Goal: Download file/media: Obtain a digital file from the website

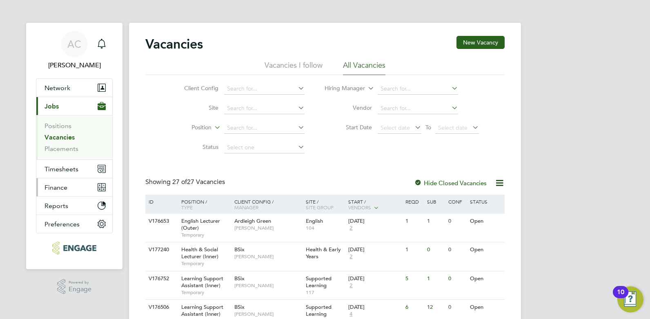
click at [60, 186] on span "Finance" at bounding box center [56, 188] width 23 height 8
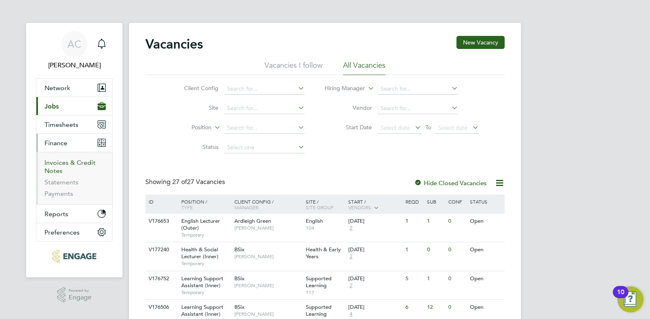
click at [56, 163] on link "Invoices & Credit Notes" at bounding box center [70, 167] width 51 height 16
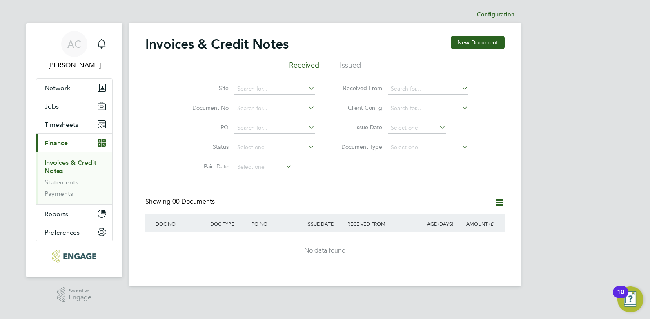
click at [350, 65] on li "Issued" at bounding box center [350, 67] width 21 height 15
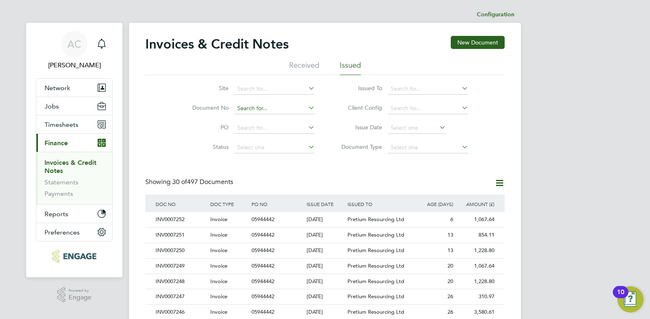
click at [249, 107] on input at bounding box center [274, 108] width 80 height 11
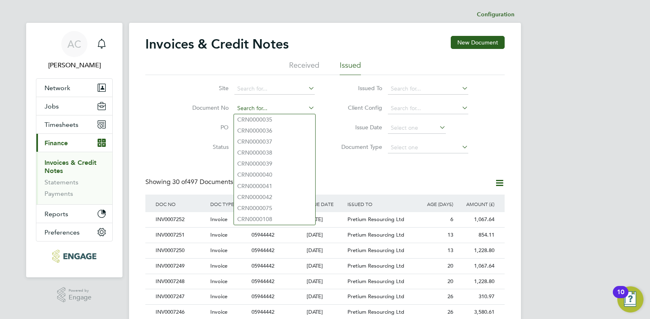
paste input "INV0007239"
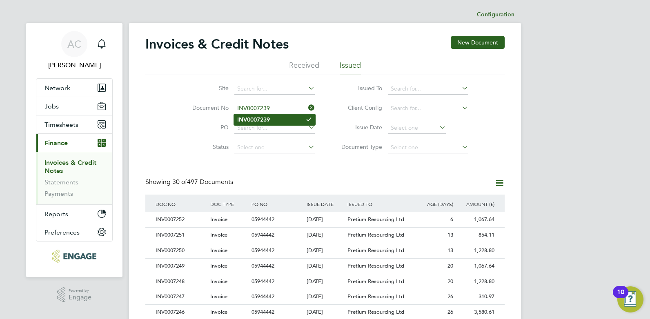
type input "INV0007239"
click at [263, 118] on b "INV0007239" at bounding box center [253, 119] width 33 height 7
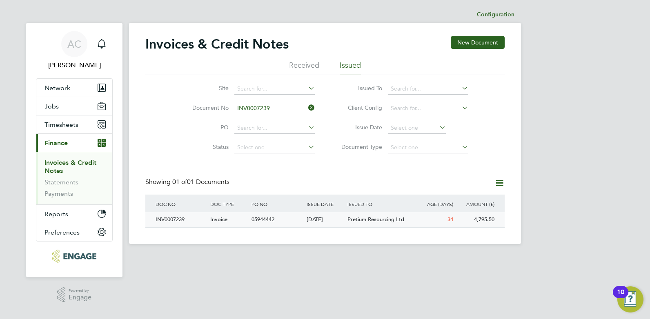
click at [165, 219] on div "INV0007239" at bounding box center [181, 219] width 55 height 15
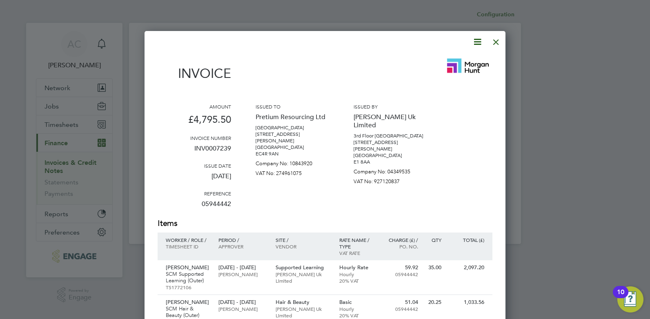
click at [475, 42] on icon at bounding box center [478, 42] width 10 height 10
click at [439, 59] on li "Download Invoice" at bounding box center [453, 61] width 56 height 11
click at [624, 60] on div at bounding box center [325, 159] width 650 height 319
click at [477, 41] on icon at bounding box center [478, 42] width 10 height 10
click at [443, 61] on li "Download Invoice" at bounding box center [453, 61] width 56 height 11
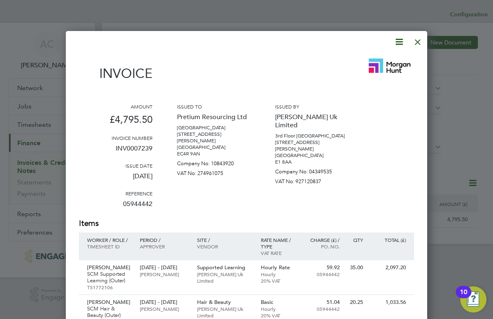
click at [473, 97] on div at bounding box center [246, 159] width 493 height 319
click at [420, 42] on div at bounding box center [417, 40] width 15 height 15
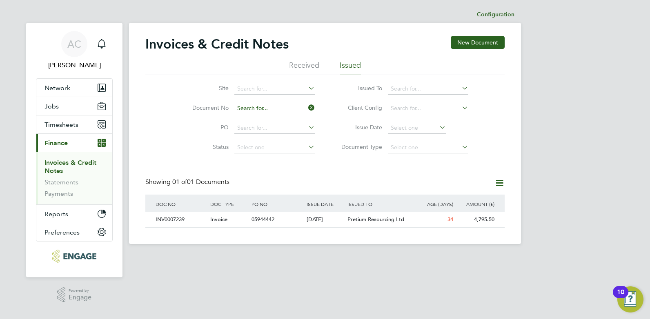
click at [276, 105] on input at bounding box center [274, 108] width 80 height 11
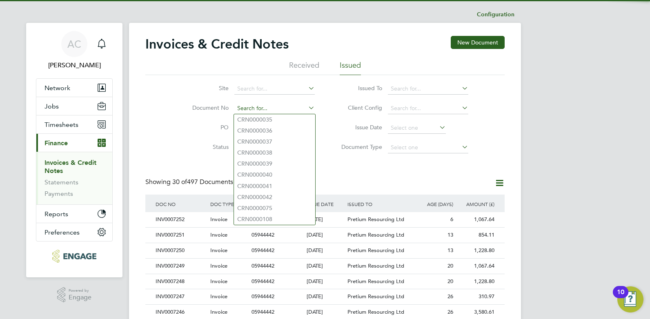
scroll to position [16, 56]
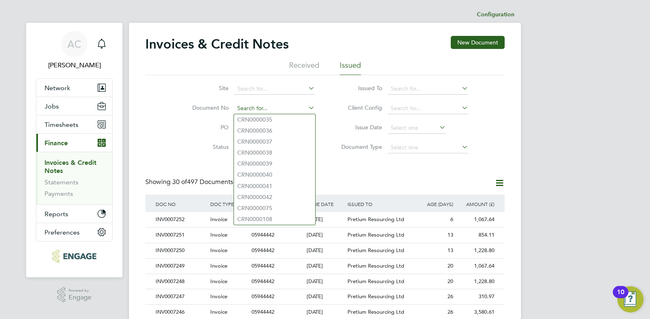
paste input "INV0007240"
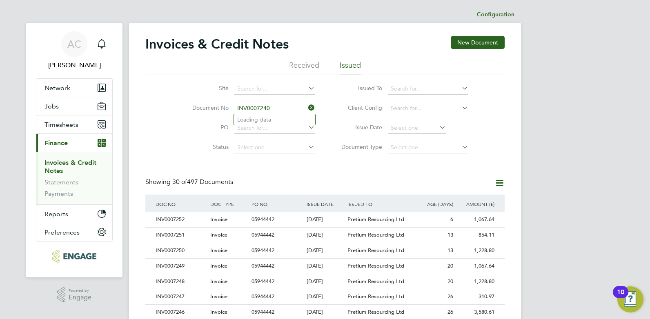
type input "INV0007240"
click at [249, 107] on input at bounding box center [274, 108] width 80 height 11
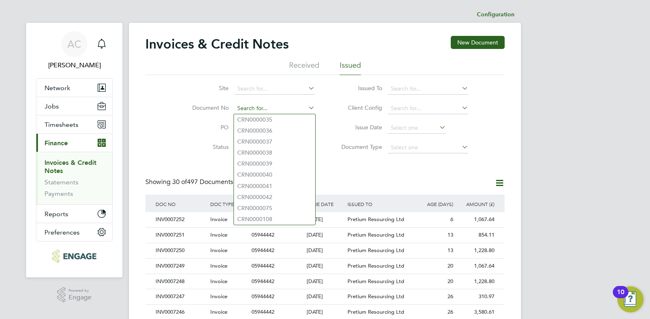
paste input "INV0007240"
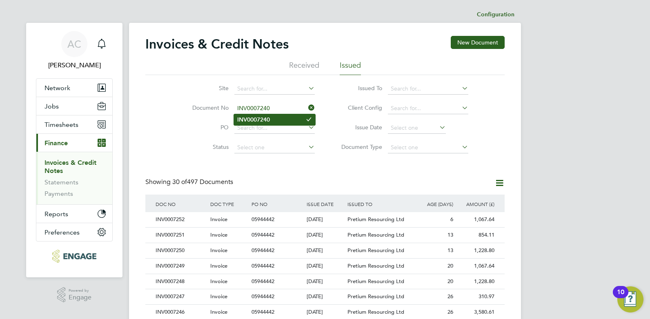
type input "INV0007240"
click at [262, 121] on b "INV0007240" at bounding box center [253, 119] width 33 height 7
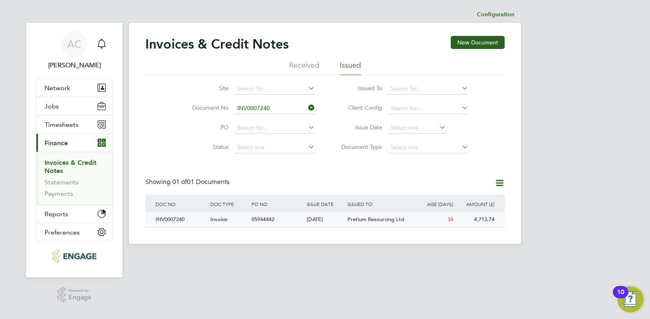
click at [167, 219] on div "INV0007240" at bounding box center [181, 219] width 55 height 15
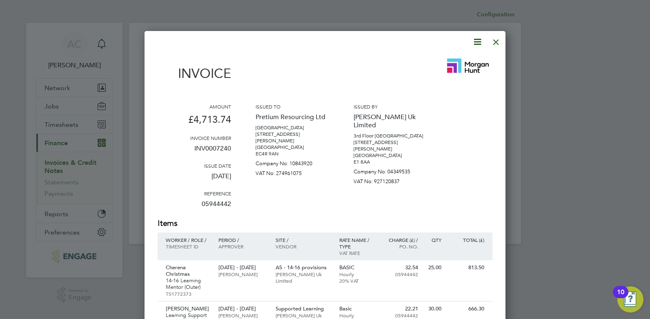
click at [475, 40] on icon at bounding box center [478, 42] width 10 height 10
click at [440, 62] on li "Download Invoice" at bounding box center [453, 61] width 56 height 11
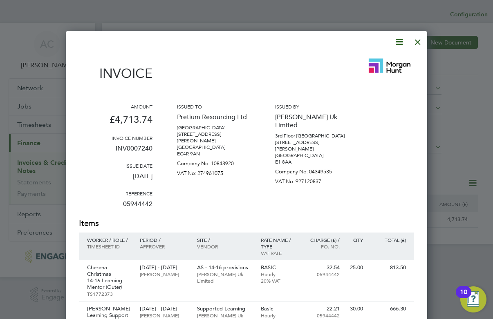
click at [463, 58] on div at bounding box center [246, 159] width 493 height 319
click at [419, 38] on div at bounding box center [417, 40] width 15 height 15
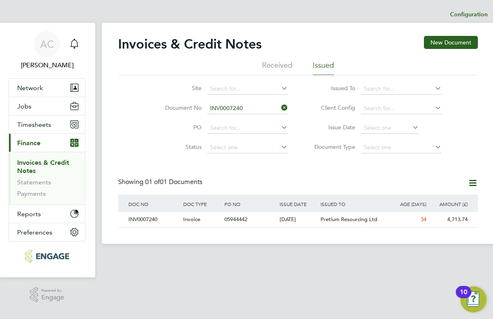
click at [279, 108] on icon at bounding box center [279, 107] width 0 height 11
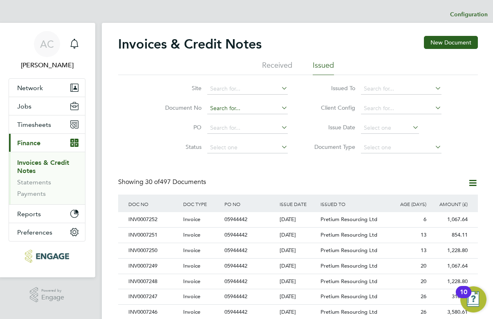
click at [234, 107] on input at bounding box center [247, 108] width 80 height 11
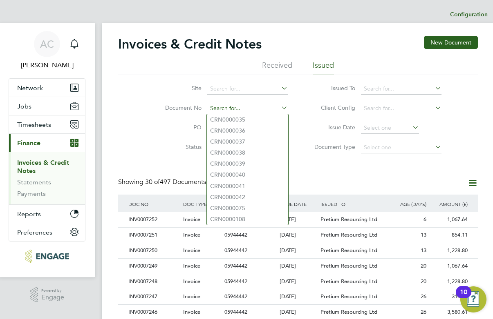
paste input "INV0007241"
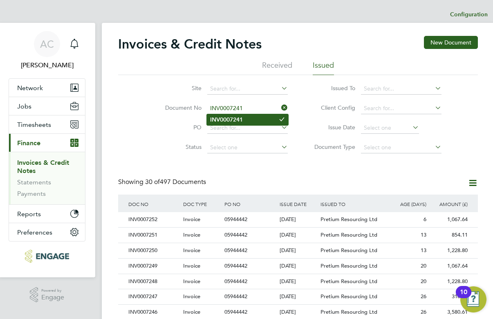
type input "INV0007241"
click at [239, 117] on b "INV0007241" at bounding box center [226, 119] width 33 height 7
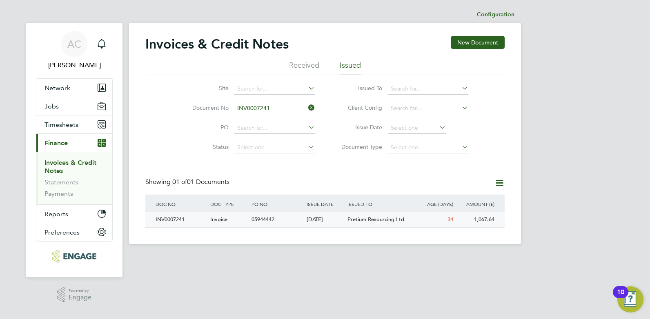
click at [167, 218] on div "INV0007241" at bounding box center [181, 219] width 55 height 15
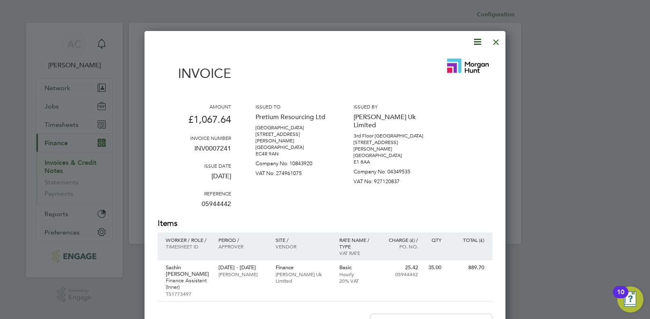
click at [475, 42] on icon at bounding box center [478, 42] width 10 height 10
click at [436, 61] on li "Download Invoice" at bounding box center [453, 61] width 56 height 11
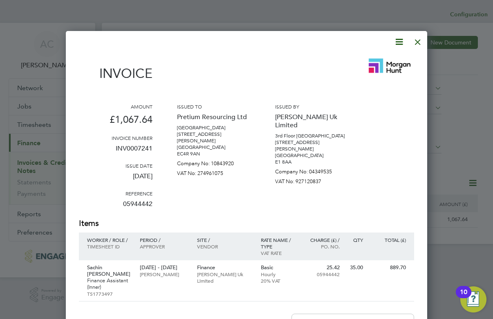
click at [419, 40] on div at bounding box center [417, 40] width 15 height 15
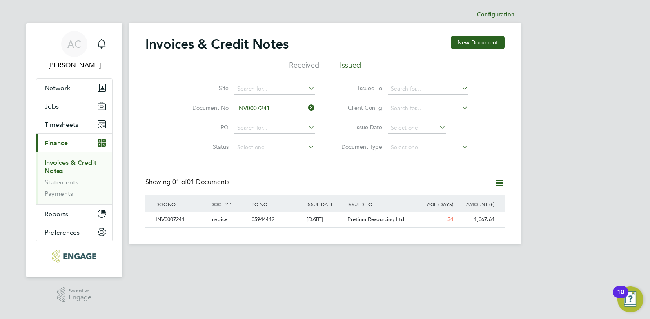
click at [307, 108] on icon at bounding box center [307, 107] width 0 height 11
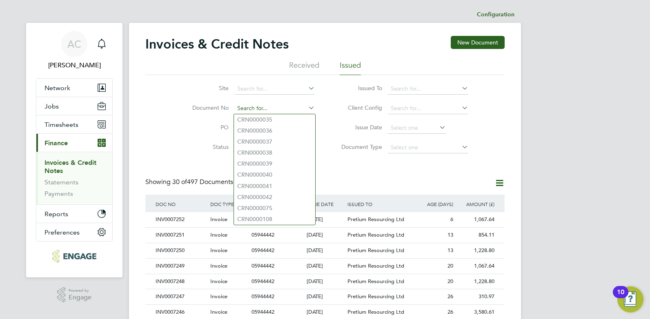
click at [260, 109] on input at bounding box center [274, 108] width 80 height 11
paste input "INV0007242"
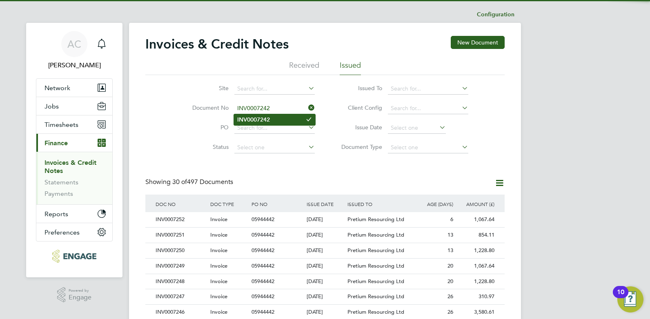
type input "INV0007242"
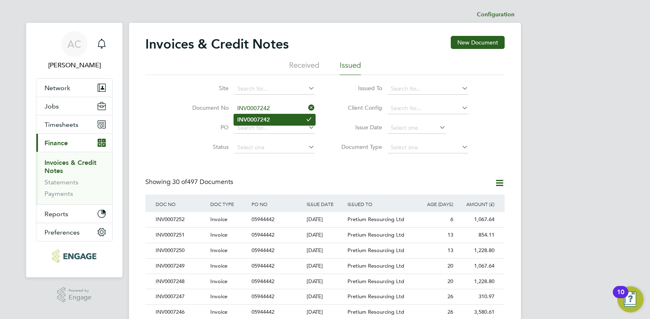
click at [265, 119] on b "INV0007242" at bounding box center [253, 119] width 33 height 7
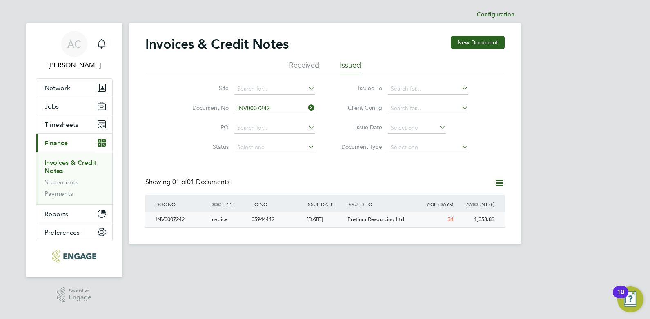
click at [170, 219] on div "INV0007242" at bounding box center [181, 219] width 55 height 15
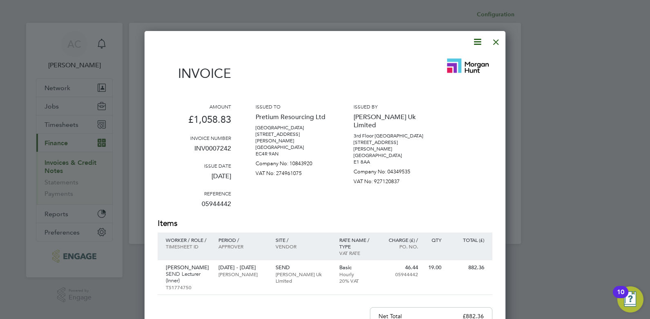
click at [476, 42] on icon at bounding box center [478, 42] width 10 height 10
click at [435, 60] on li "Download Invoice" at bounding box center [453, 61] width 56 height 11
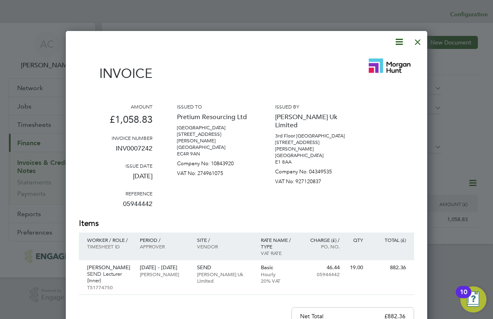
click at [417, 42] on div at bounding box center [417, 40] width 15 height 15
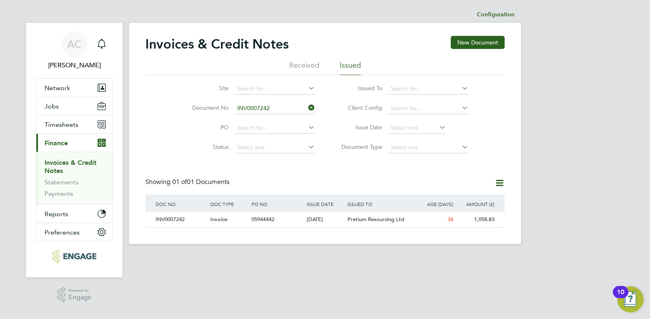
click at [307, 106] on icon at bounding box center [307, 107] width 0 height 11
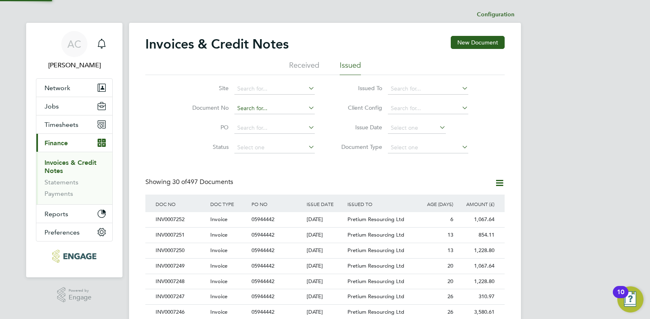
click at [262, 109] on input at bounding box center [274, 108] width 80 height 11
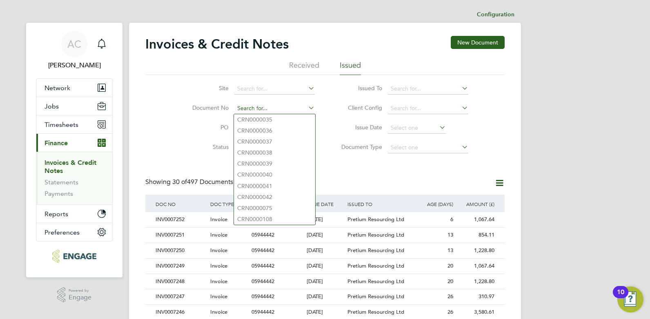
paste input "INV0007243"
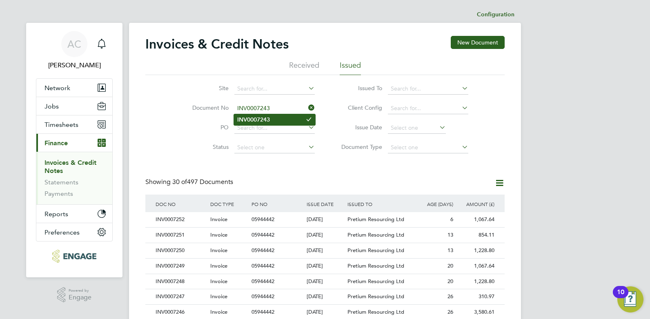
type input "INV0007243"
click at [263, 118] on b "INV0007243" at bounding box center [253, 119] width 33 height 7
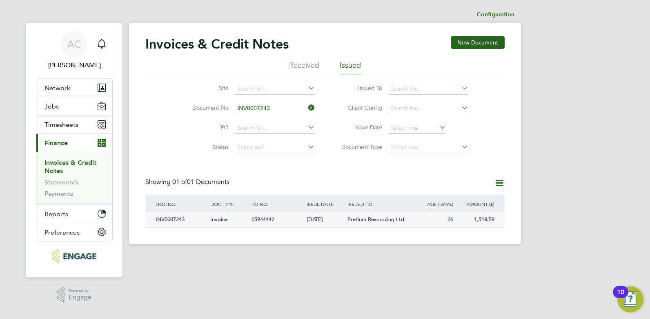
click at [163, 219] on div "INV0007243" at bounding box center [181, 219] width 55 height 15
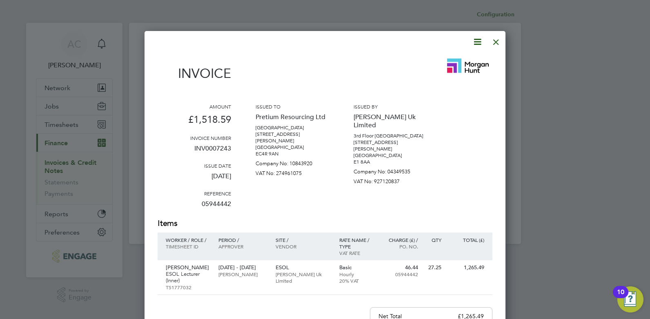
click at [477, 42] on icon at bounding box center [478, 42] width 10 height 10
click at [437, 61] on li "Download Invoice" at bounding box center [453, 61] width 56 height 11
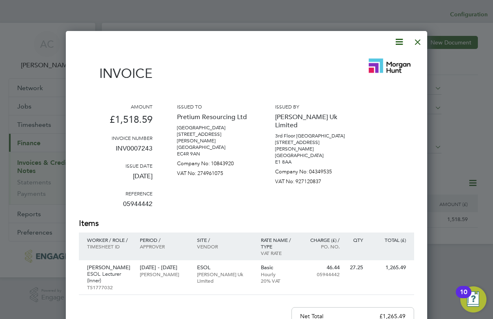
click at [418, 40] on div at bounding box center [417, 40] width 15 height 15
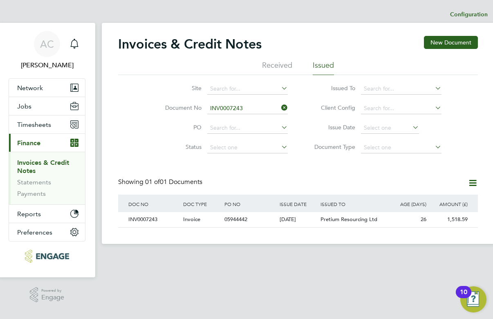
click at [279, 105] on icon at bounding box center [279, 107] width 0 height 11
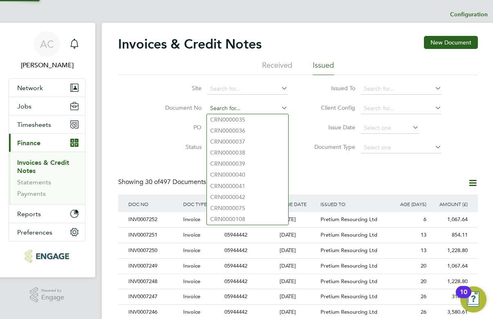
click at [235, 109] on input at bounding box center [247, 108] width 80 height 11
paste input "INV0007244"
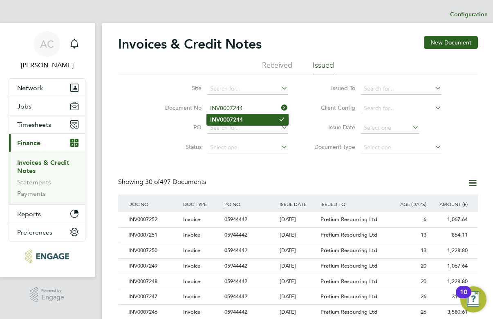
type input "INV0007244"
click at [230, 122] on b "INV0007244" at bounding box center [226, 119] width 33 height 7
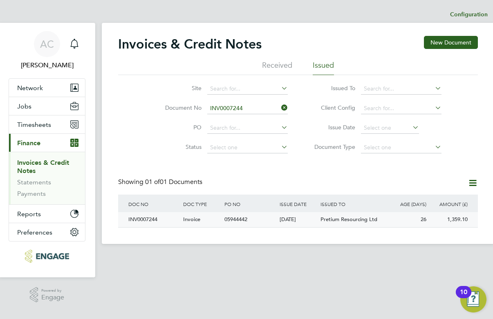
click at [145, 219] on div "INV0007244" at bounding box center [153, 219] width 55 height 15
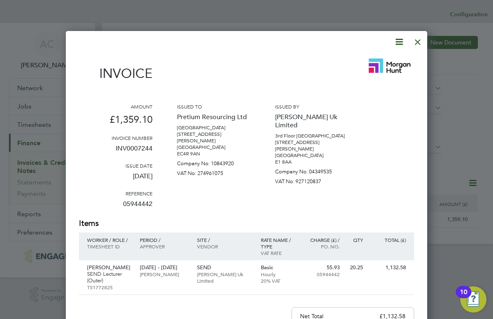
click at [399, 41] on icon at bounding box center [399, 42] width 10 height 10
click at [364, 60] on li "Download Invoice" at bounding box center [374, 61] width 56 height 11
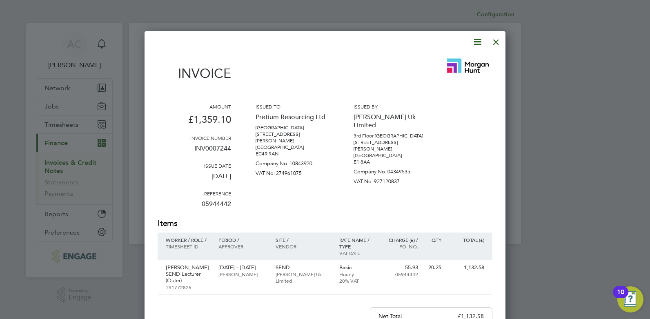
click at [496, 42] on div at bounding box center [496, 40] width 15 height 15
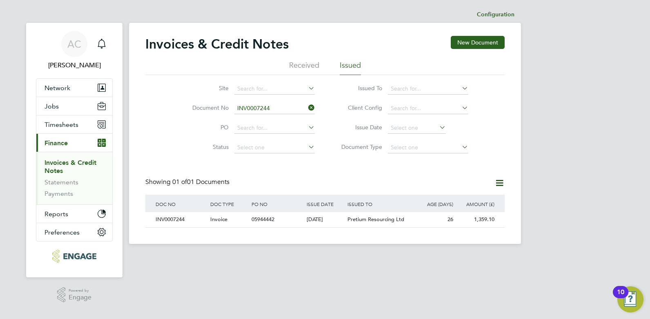
click at [307, 108] on icon at bounding box center [307, 107] width 0 height 11
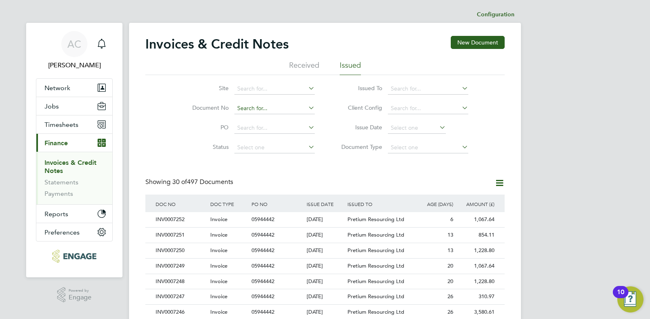
click at [255, 105] on input at bounding box center [274, 108] width 80 height 11
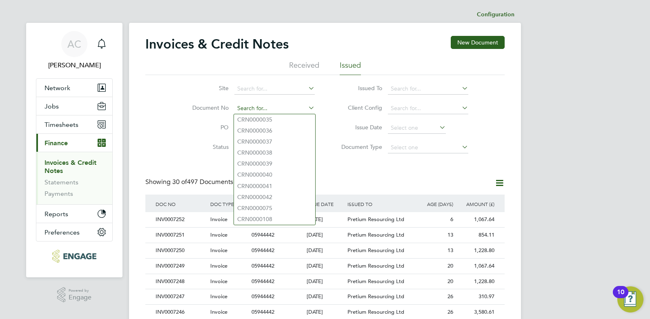
paste input "INV0007245"
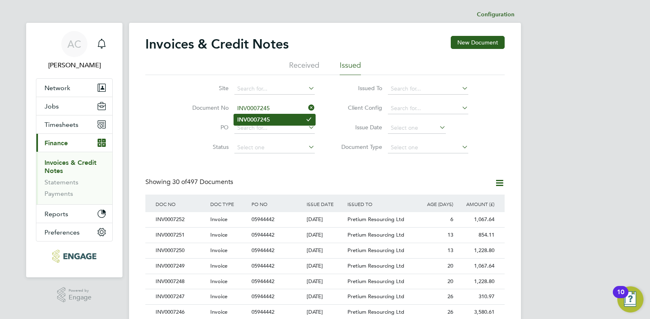
type input "INV0007245"
click at [270, 117] on b "INV0007245" at bounding box center [253, 119] width 33 height 7
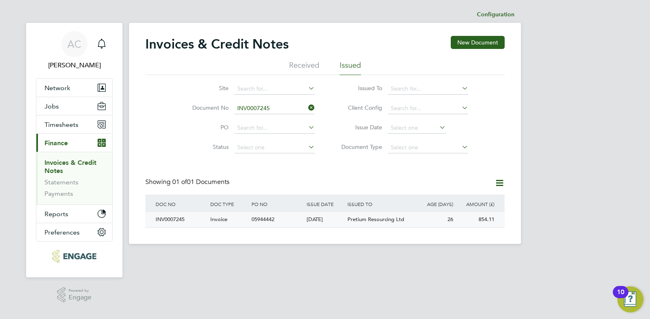
click at [165, 219] on div "INV0007245" at bounding box center [181, 219] width 55 height 15
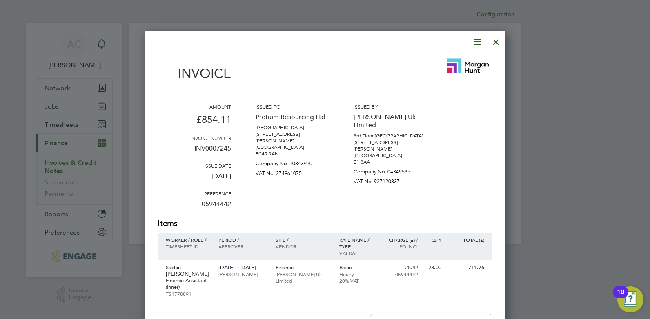
click at [476, 41] on icon at bounding box center [478, 42] width 10 height 10
click at [437, 60] on li "Download Invoice" at bounding box center [453, 61] width 56 height 11
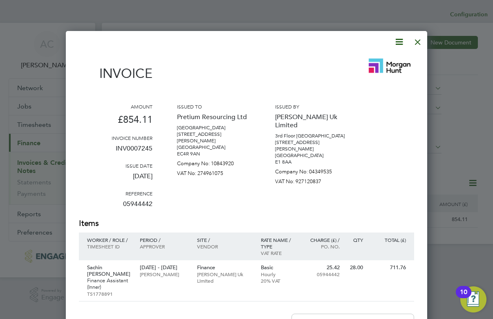
click at [417, 42] on div at bounding box center [417, 40] width 15 height 15
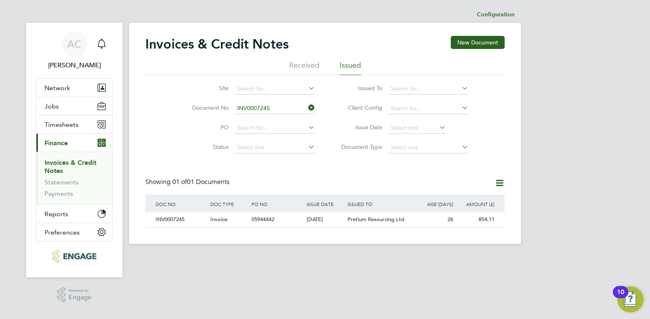
click at [307, 105] on icon at bounding box center [307, 107] width 0 height 11
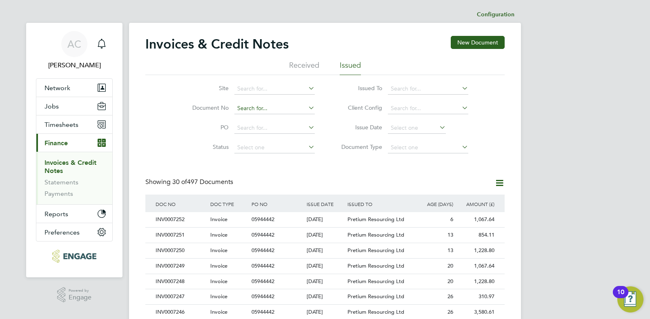
click at [254, 106] on input at bounding box center [274, 108] width 80 height 11
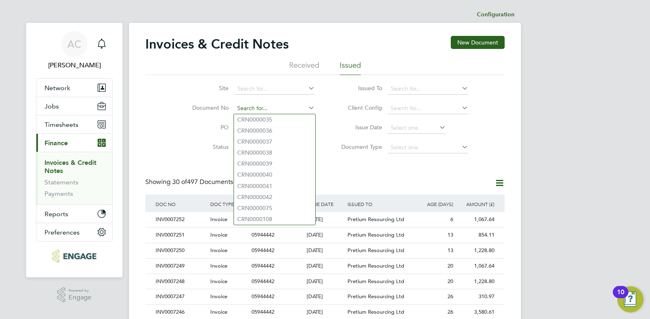
paste input "INV0007246"
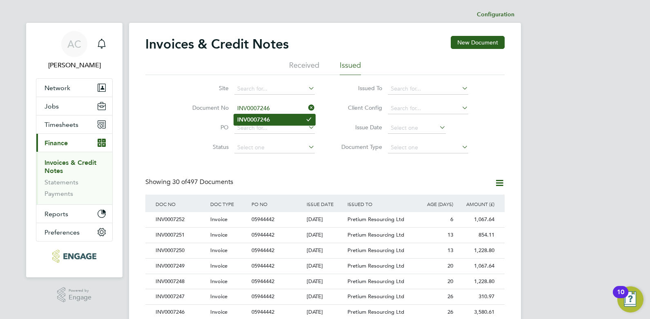
type input "INV0007246"
click at [244, 122] on b "INV0007246" at bounding box center [253, 119] width 33 height 7
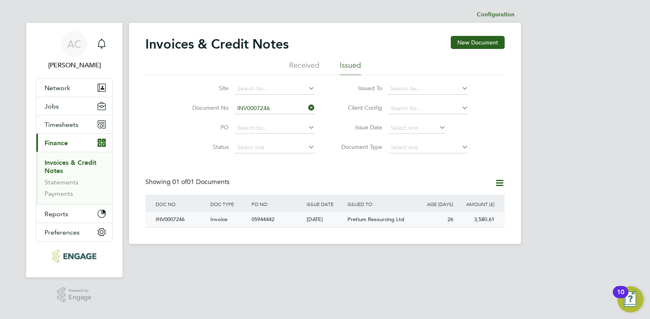
click at [165, 221] on div "INV0007246" at bounding box center [181, 219] width 55 height 15
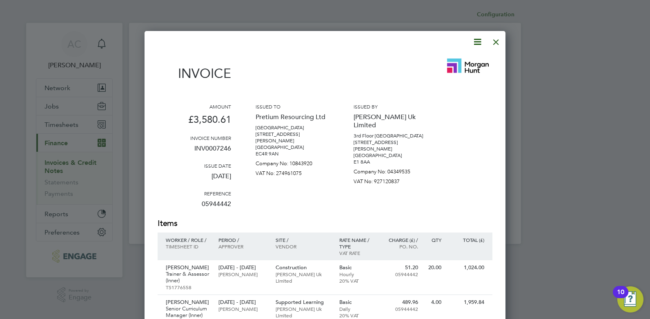
click at [478, 42] on icon at bounding box center [478, 42] width 10 height 10
click at [435, 60] on li "Download Invoice" at bounding box center [453, 61] width 56 height 11
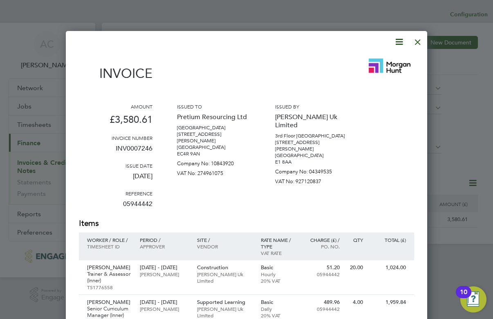
click at [419, 42] on div at bounding box center [417, 40] width 15 height 15
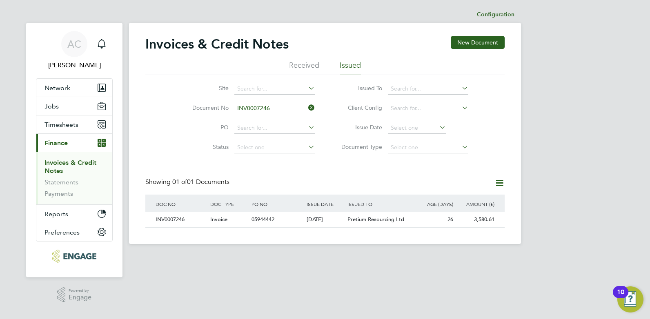
click at [307, 106] on icon at bounding box center [307, 107] width 0 height 11
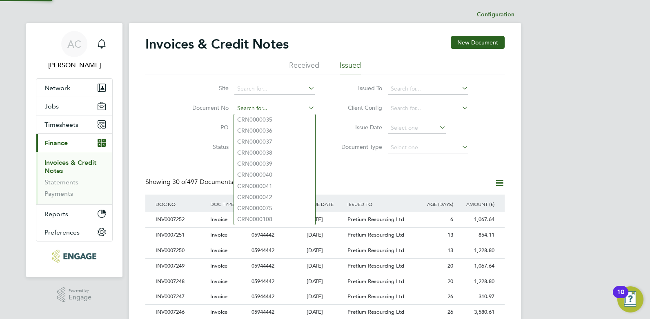
click at [250, 105] on input at bounding box center [274, 108] width 80 height 11
paste input "INV0007247"
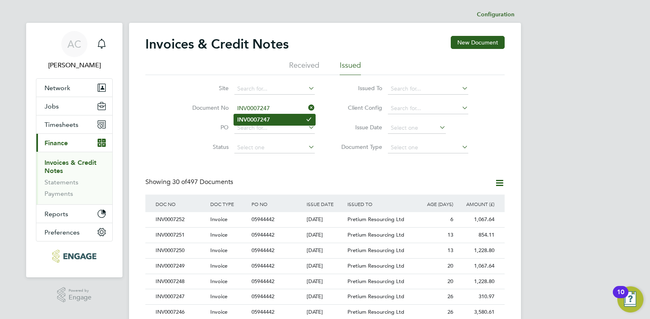
type input "INV0007247"
click at [251, 119] on b "INV0007247" at bounding box center [253, 119] width 33 height 7
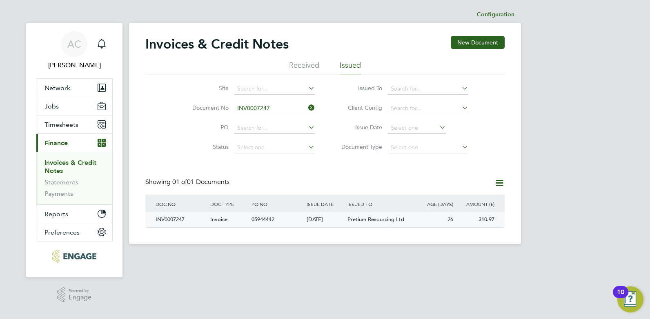
click at [167, 219] on div "INV0007247" at bounding box center [181, 219] width 55 height 15
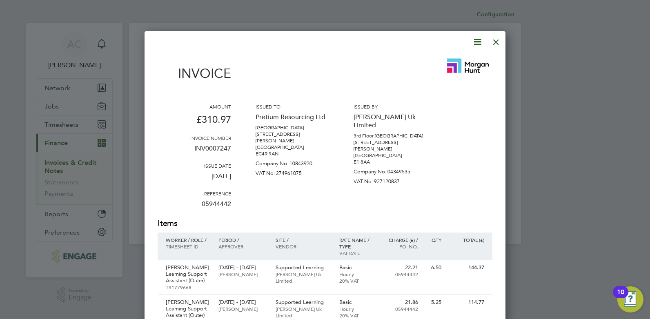
click at [478, 41] on icon at bounding box center [478, 42] width 10 height 10
click at [436, 60] on li "Download Invoice" at bounding box center [453, 61] width 56 height 11
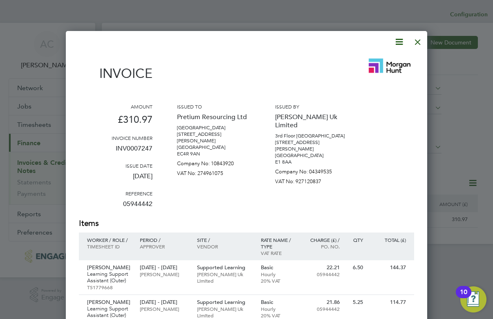
click at [420, 40] on div at bounding box center [417, 40] width 15 height 15
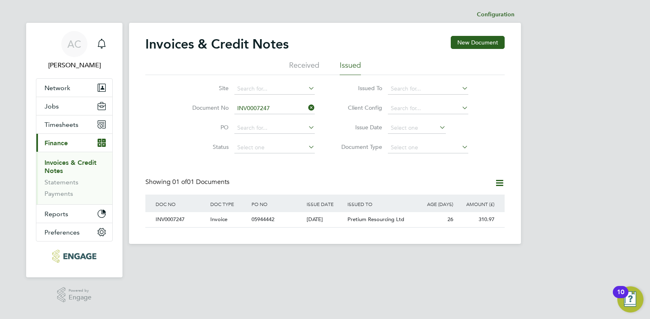
click at [307, 107] on icon at bounding box center [307, 107] width 0 height 11
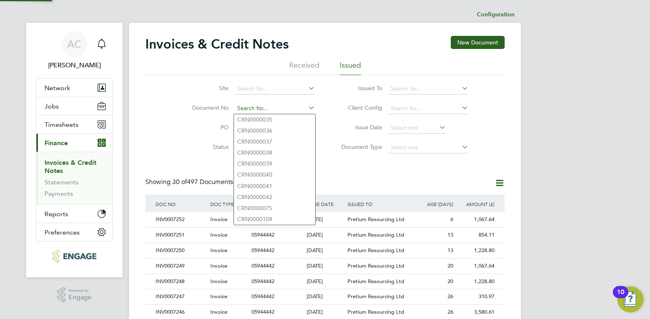
click at [259, 105] on input at bounding box center [274, 108] width 80 height 11
paste input "INV0007248"
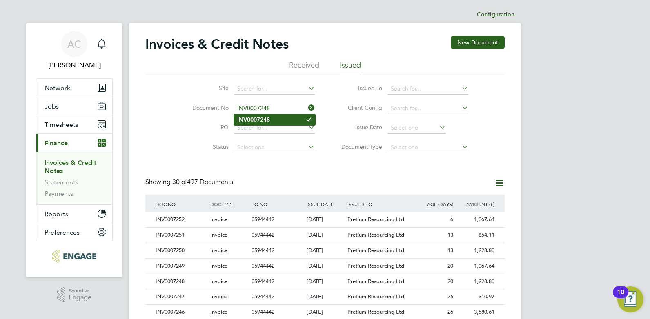
type input "INV0007248"
click at [259, 117] on b "INV0007248" at bounding box center [253, 119] width 33 height 7
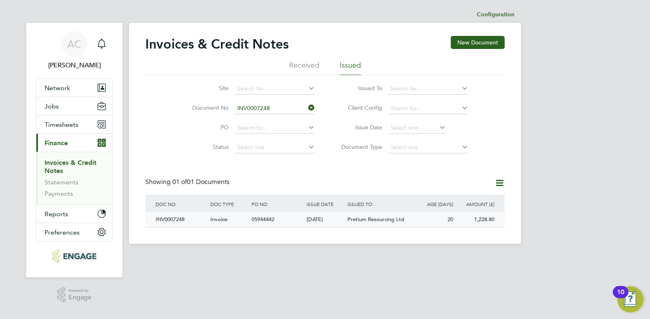
click at [165, 218] on div "INV0007248" at bounding box center [181, 219] width 55 height 15
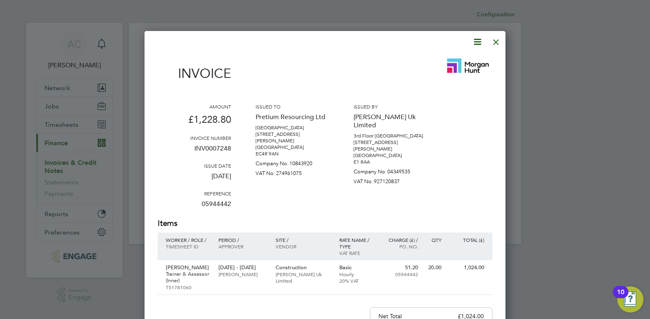
click at [478, 40] on icon at bounding box center [478, 42] width 10 height 10
click at [437, 60] on li "Download Invoice" at bounding box center [453, 61] width 56 height 11
click at [499, 39] on div at bounding box center [496, 40] width 15 height 15
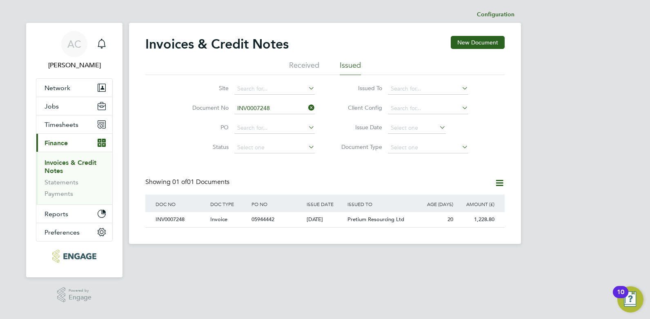
click at [307, 107] on icon at bounding box center [307, 107] width 0 height 11
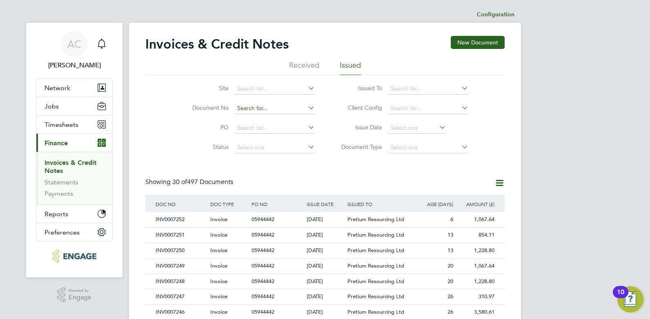
click at [261, 107] on input at bounding box center [274, 108] width 80 height 11
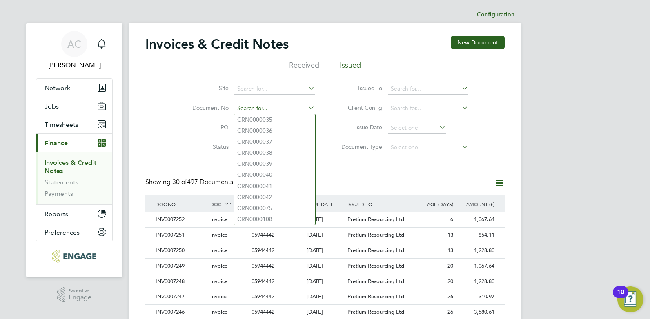
paste input "INV0007249"
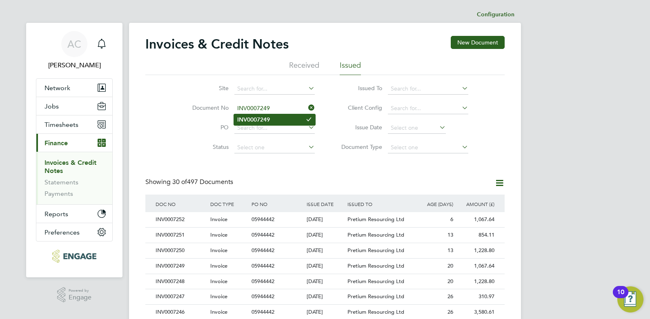
type input "INV0007249"
click at [264, 117] on b "INV0007249" at bounding box center [253, 119] width 33 height 7
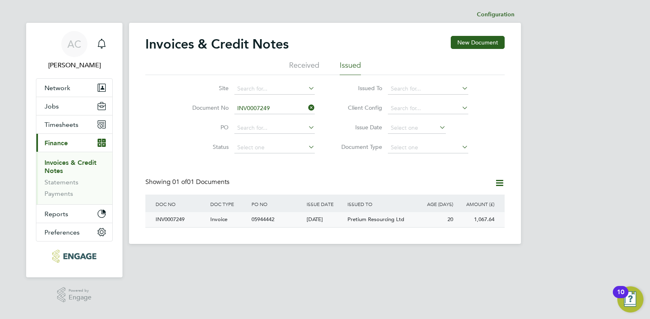
click at [167, 219] on div "INV0007249" at bounding box center [181, 219] width 55 height 15
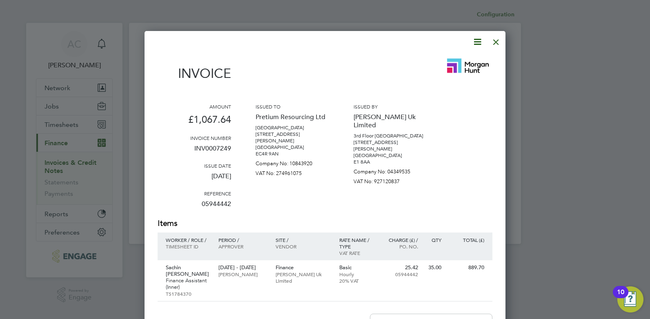
click at [477, 40] on icon at bounding box center [478, 42] width 10 height 10
click at [433, 60] on li "Download Invoice" at bounding box center [453, 61] width 56 height 11
click at [498, 41] on div at bounding box center [496, 40] width 15 height 15
